Goal: Find specific page/section: Find specific page/section

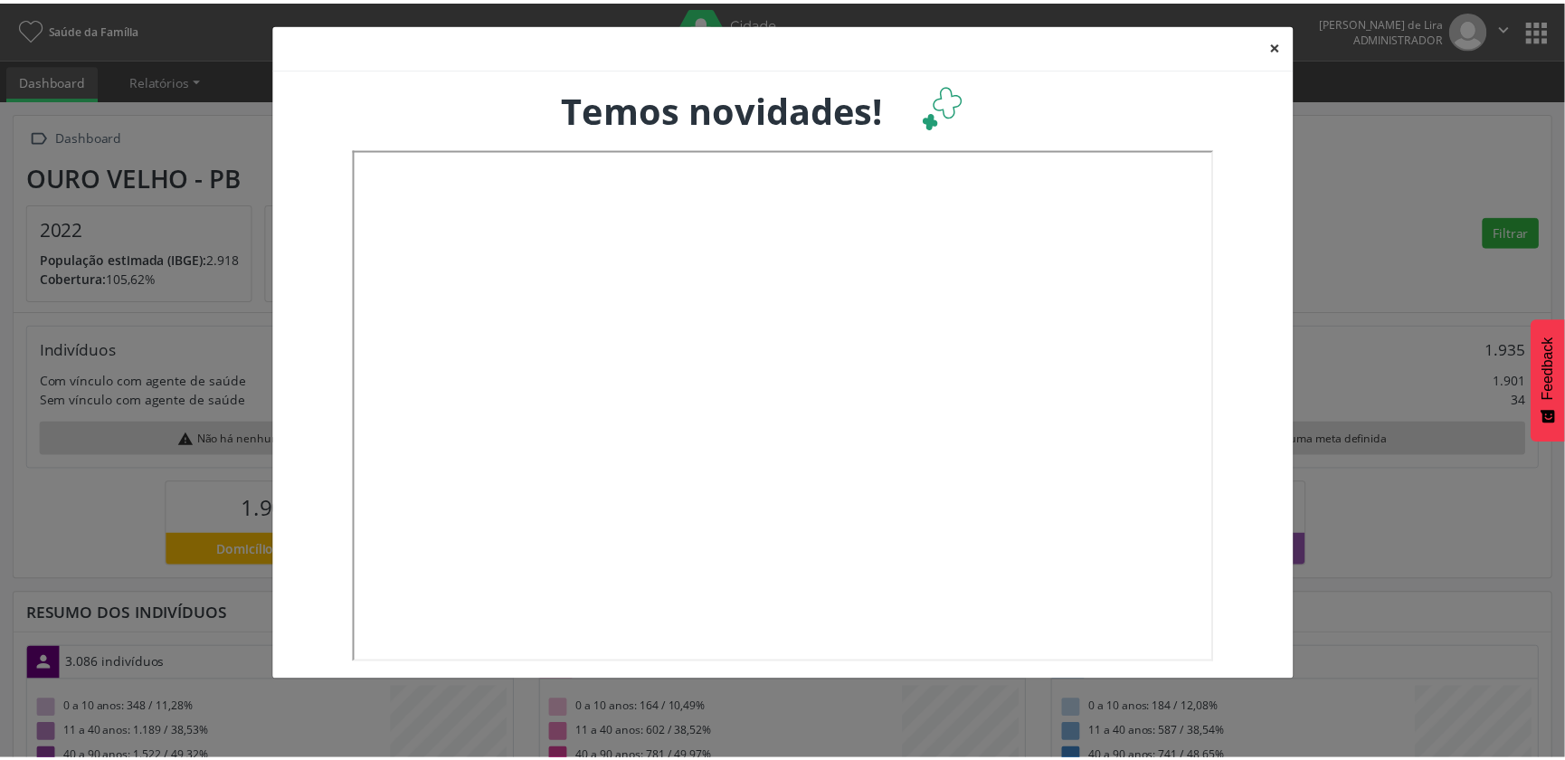
scroll to position [299, 517]
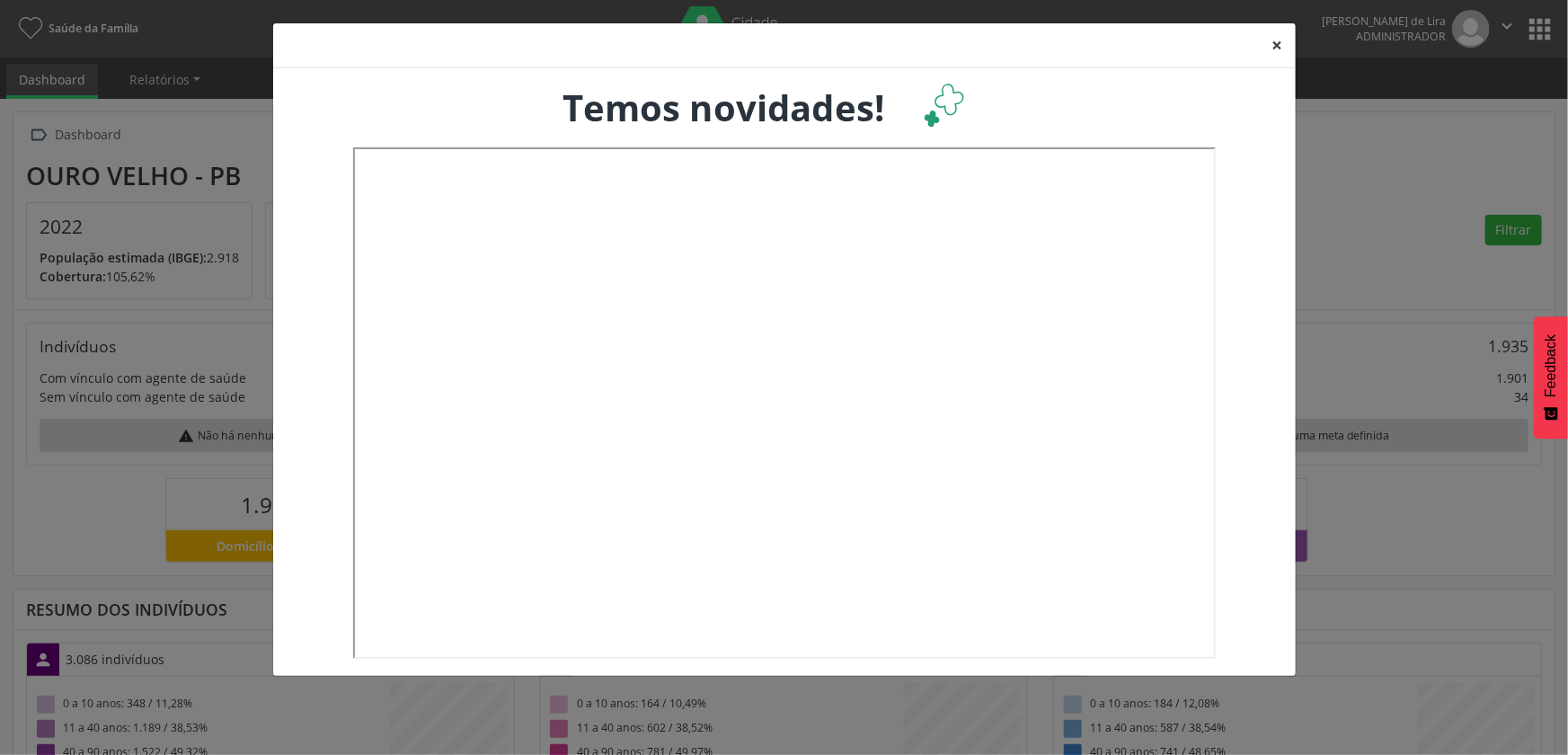
click at [1272, 39] on button "×" at bounding box center [1277, 46] width 36 height 44
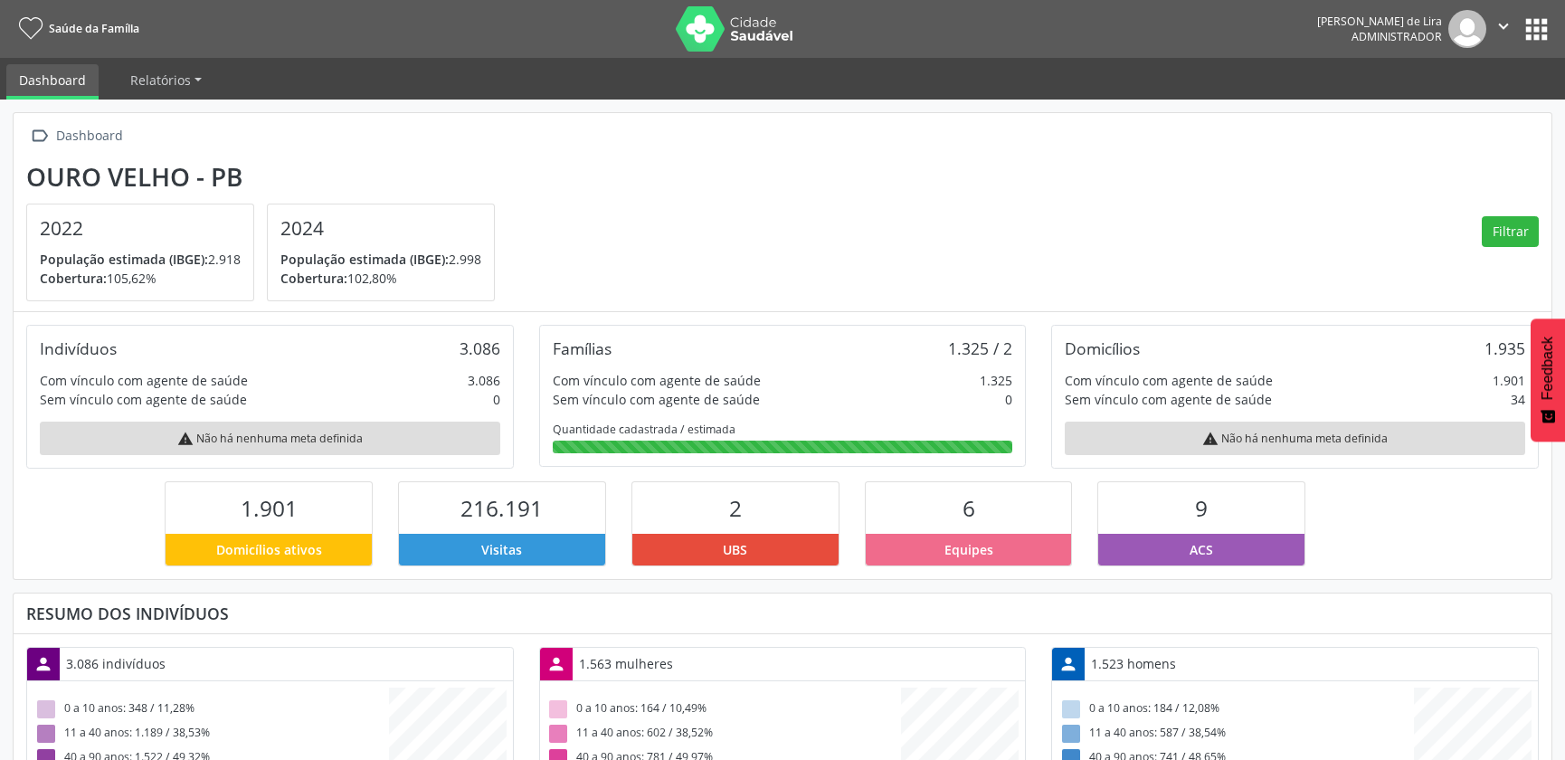
scroll to position [0, 0]
click at [1538, 14] on button "apps" at bounding box center [1537, 30] width 32 height 32
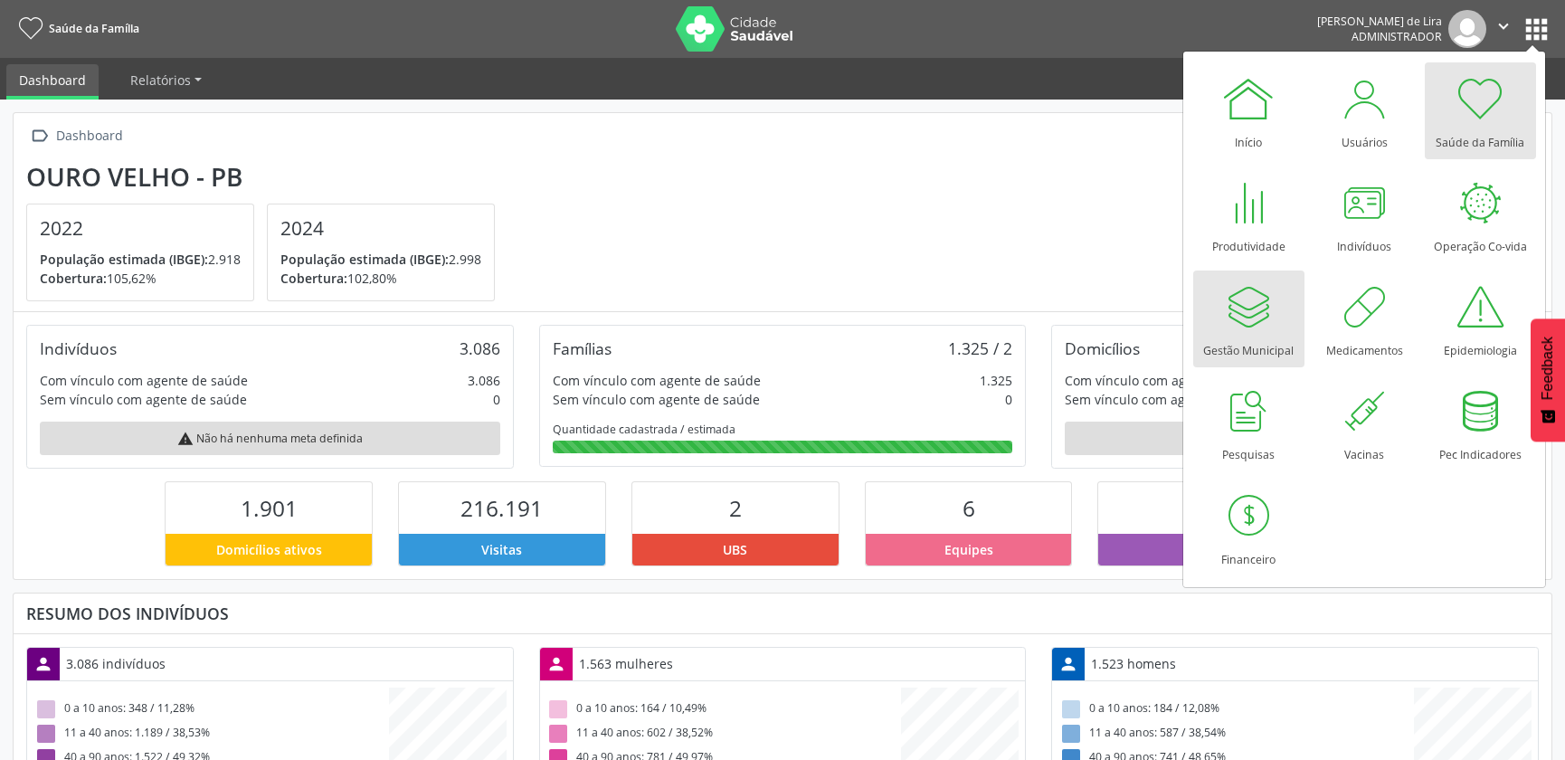
click at [1233, 323] on div at bounding box center [1248, 307] width 54 height 54
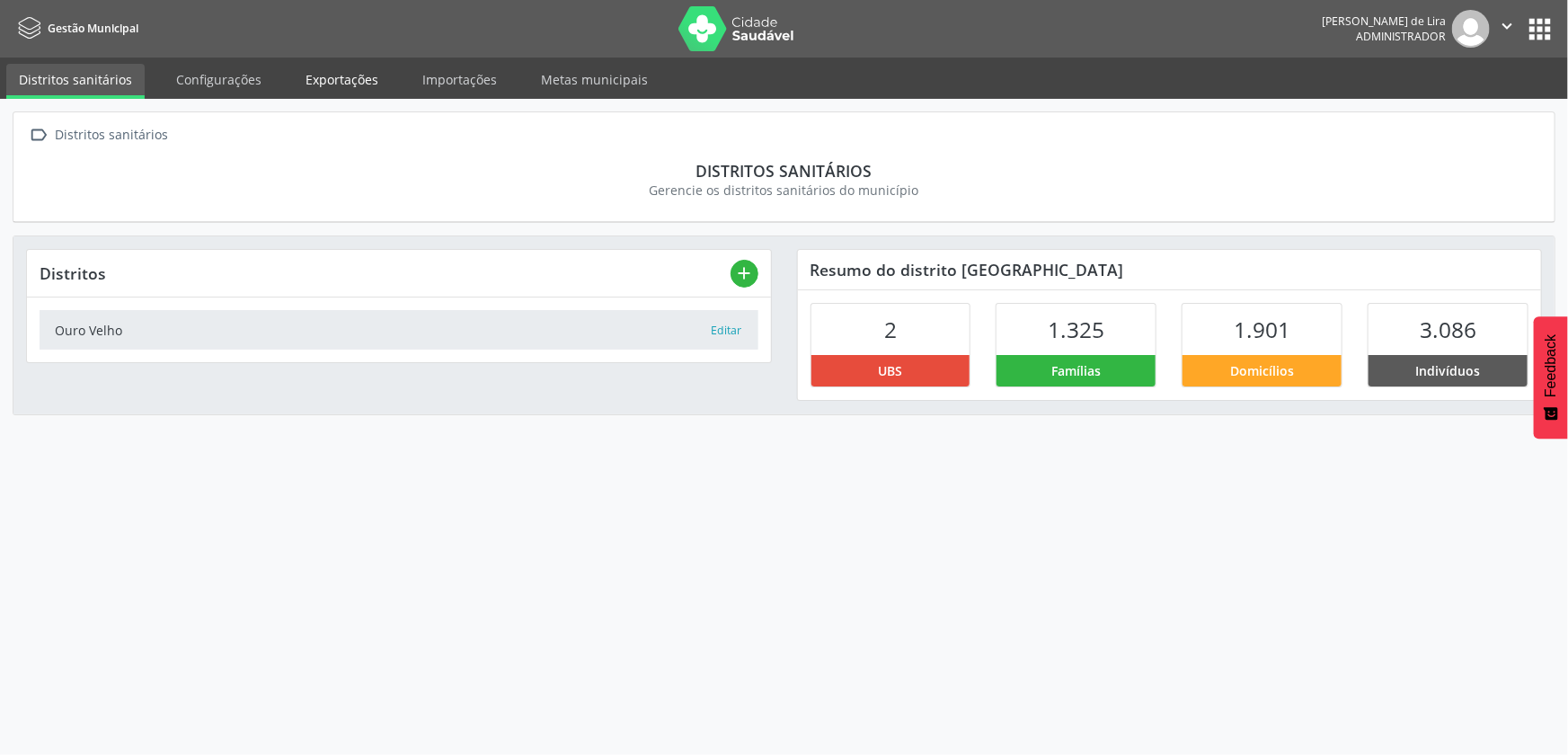
click at [327, 92] on link "Exportações" at bounding box center [342, 79] width 98 height 32
